Goal: Book appointment/travel/reservation

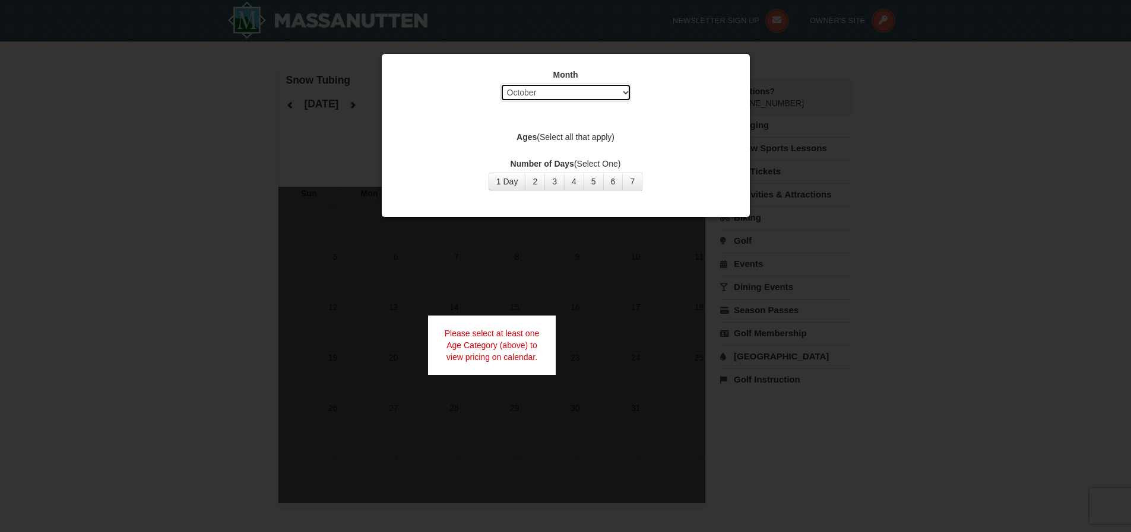
select select "12"
click at [577, 137] on label "Ages (Select all that apply)" at bounding box center [565, 137] width 338 height 12
click at [560, 144] on div "Ages (Select all that apply)" at bounding box center [565, 138] width 338 height 15
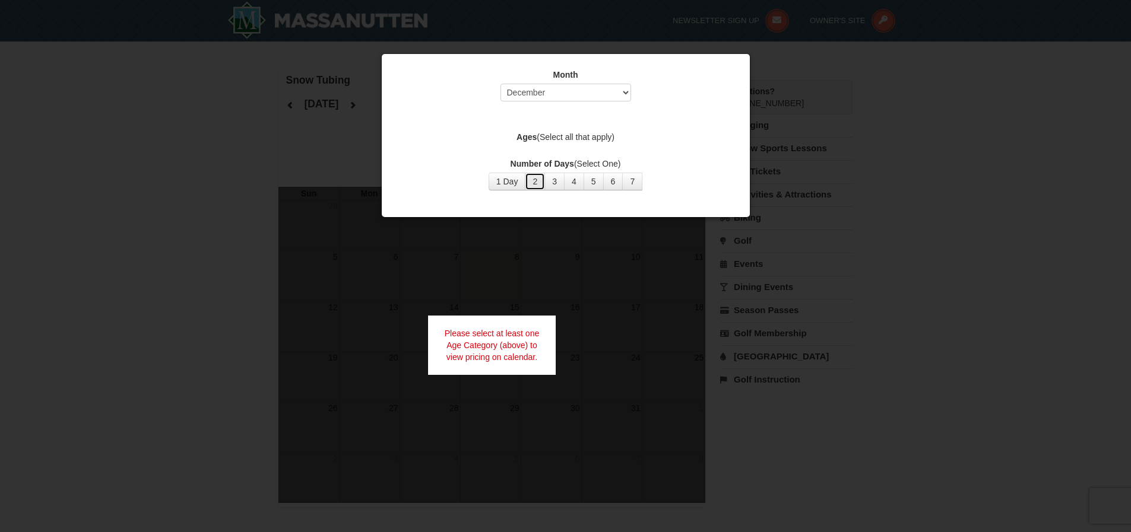
click at [534, 177] on button "2" at bounding box center [535, 182] width 20 height 18
click at [514, 188] on button "1 Day" at bounding box center [506, 182] width 37 height 18
click at [782, 283] on div at bounding box center [565, 266] width 1131 height 532
click at [770, 286] on div at bounding box center [565, 266] width 1131 height 532
click at [558, 334] on div at bounding box center [565, 266] width 1131 height 532
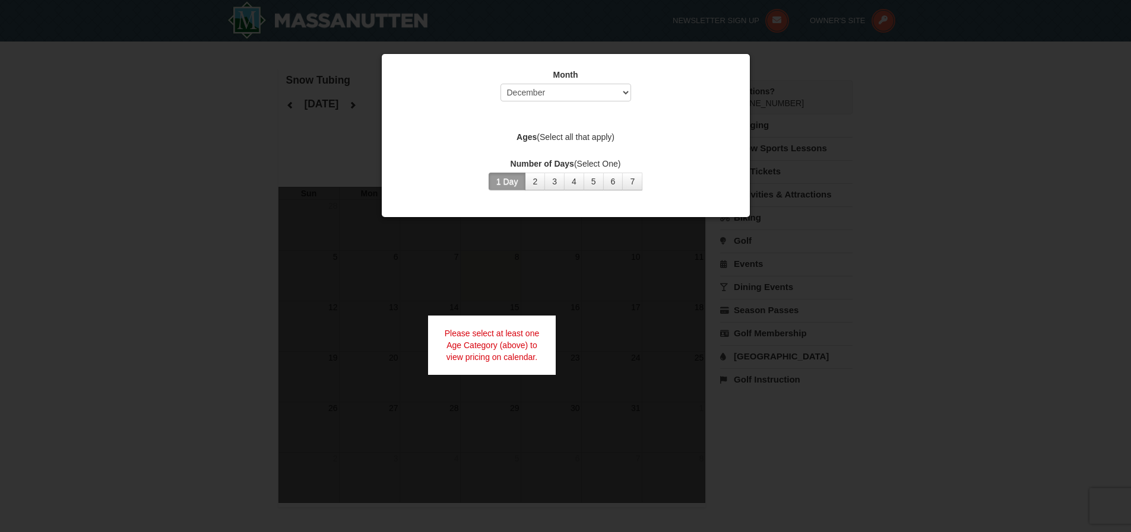
click at [576, 147] on div "Month Select October November December January February March April May June Ju…" at bounding box center [566, 129] width 356 height 139
drag, startPoint x: 576, startPoint y: 147, endPoint x: 579, endPoint y: 137, distance: 10.9
click at [579, 137] on label "Ages (Select all that apply)" at bounding box center [565, 137] width 338 height 12
click at [569, 136] on label "Ages (Select all that apply)" at bounding box center [565, 137] width 338 height 12
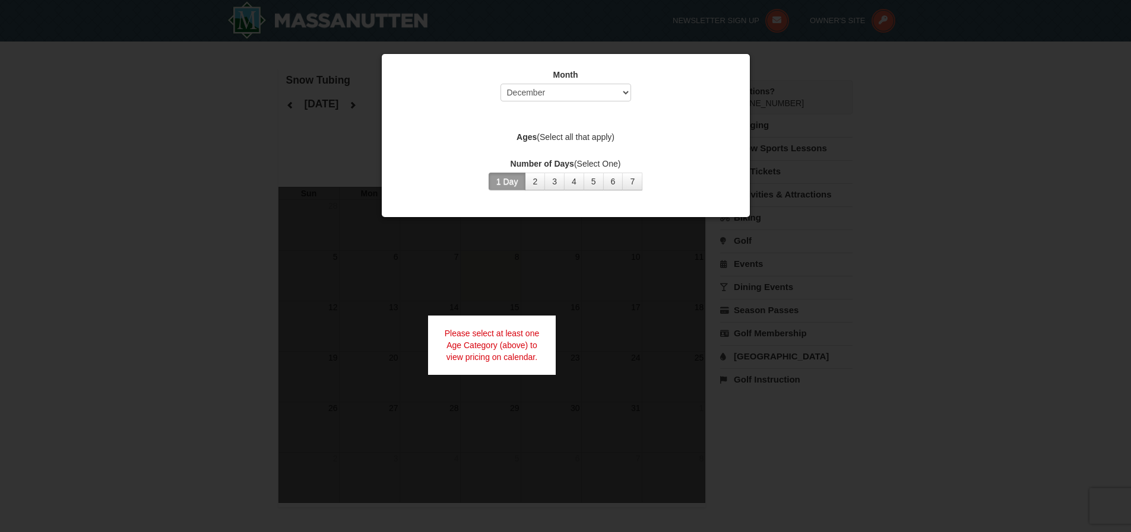
drag, startPoint x: 569, startPoint y: 136, endPoint x: 486, endPoint y: 137, distance: 83.1
click at [486, 137] on label "Ages (Select all that apply)" at bounding box center [565, 137] width 338 height 12
click at [531, 133] on strong "Ages" at bounding box center [526, 136] width 20 height 9
click at [579, 141] on label "Ages (Select all that apply)" at bounding box center [565, 137] width 338 height 12
select select "10"
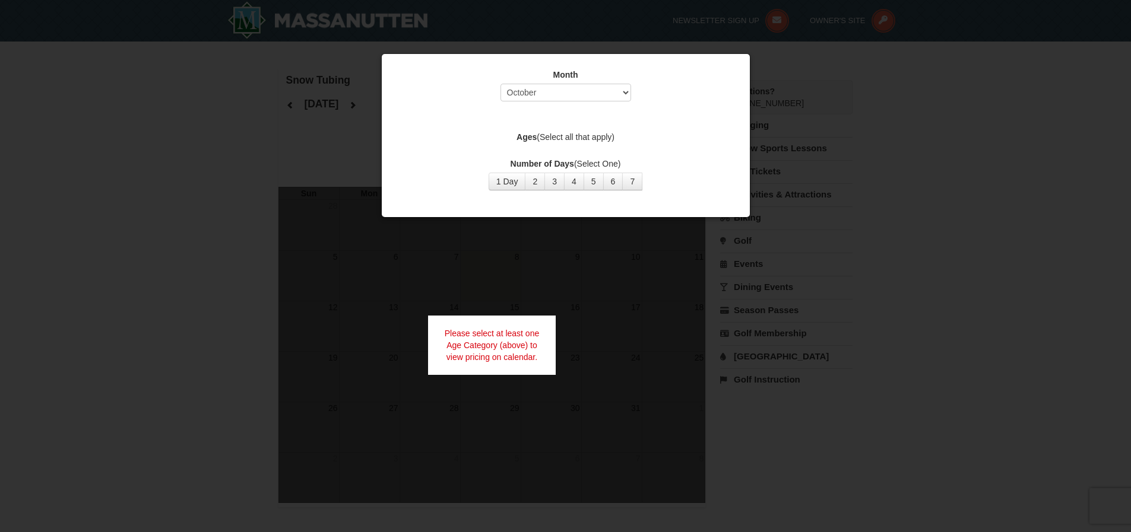
click at [776, 152] on div at bounding box center [565, 266] width 1131 height 532
click at [706, 69] on label "Month" at bounding box center [565, 75] width 338 height 12
click at [541, 191] on div "Month Select October November December January February March April May June Ju…" at bounding box center [566, 129] width 356 height 139
click at [540, 199] on div "Month Select October November December January February March April May June Ju…" at bounding box center [565, 135] width 369 height 164
click at [534, 224] on div at bounding box center [565, 266] width 1131 height 532
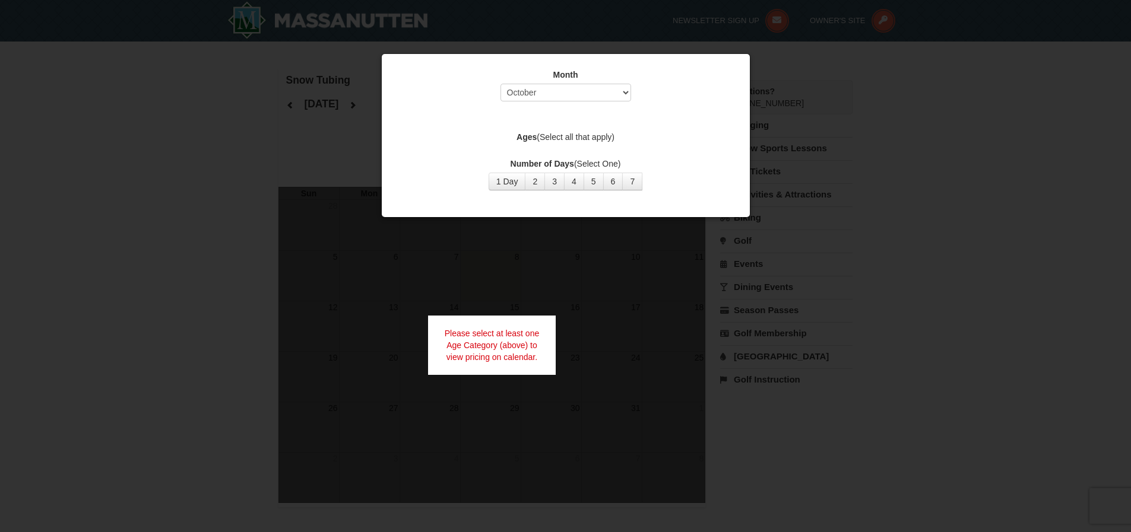
click at [507, 325] on div "Please select at least one Age Category (above) to view pricing on calendar." at bounding box center [492, 345] width 128 height 59
click at [497, 344] on div "Please select at least one Age Category (above) to view pricing on calendar." at bounding box center [492, 345] width 128 height 59
click at [500, 177] on button "1 Day" at bounding box center [506, 182] width 37 height 18
click at [505, 251] on div at bounding box center [565, 266] width 1131 height 532
click at [494, 313] on div at bounding box center [565, 266] width 1131 height 532
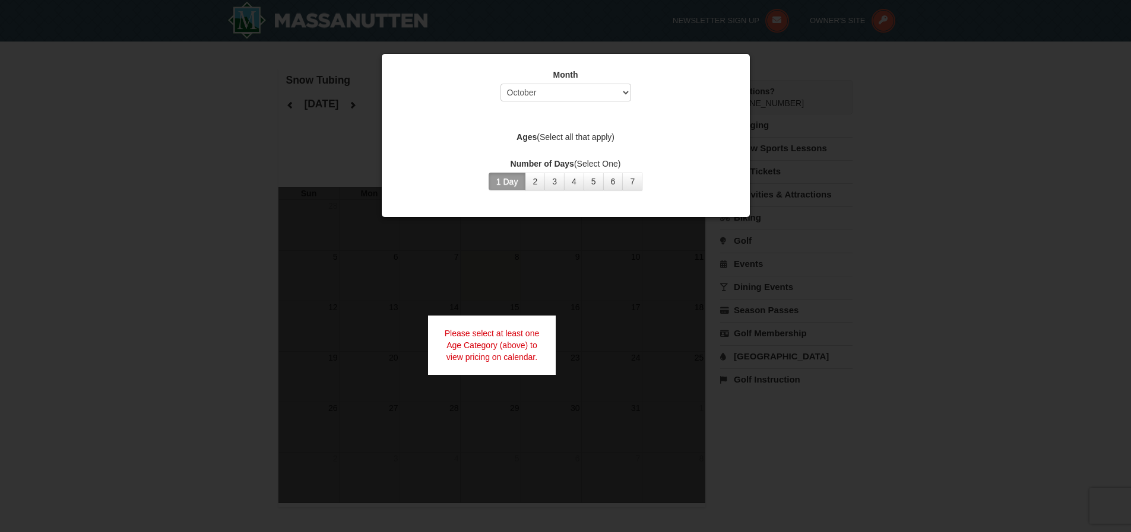
drag, startPoint x: 494, startPoint y: 313, endPoint x: 494, endPoint y: 325, distance: 11.9
click at [494, 326] on div "Please select at least one Age Category (above) to view pricing on calendar." at bounding box center [492, 345] width 128 height 59
drag, startPoint x: 612, startPoint y: 129, endPoint x: 607, endPoint y: 142, distance: 13.6
click at [607, 142] on label "Ages (Select all that apply)" at bounding box center [565, 137] width 338 height 12
select select "10"
